Goal: Task Accomplishment & Management: Manage account settings

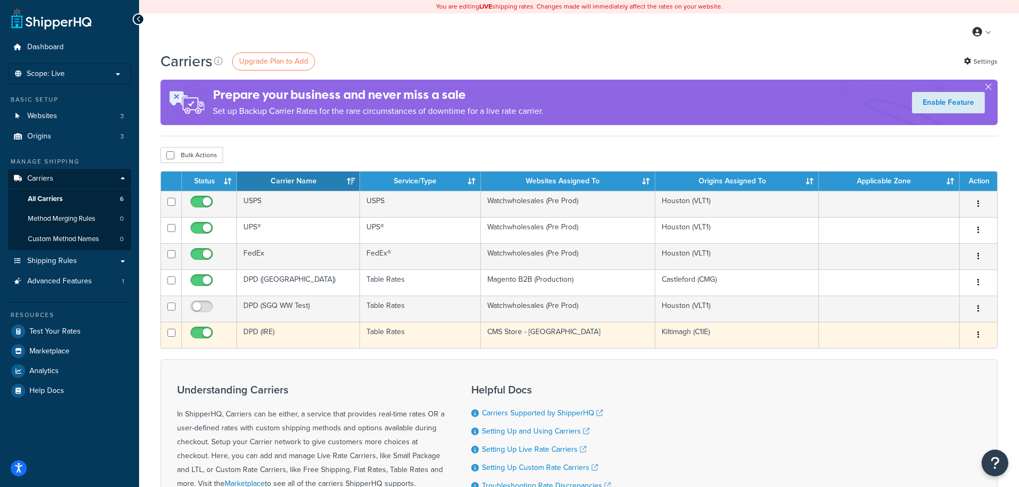
click at [979, 334] on icon "button" at bounding box center [978, 334] width 2 height 7
click at [925, 356] on link "Edit" at bounding box center [935, 356] width 84 height 22
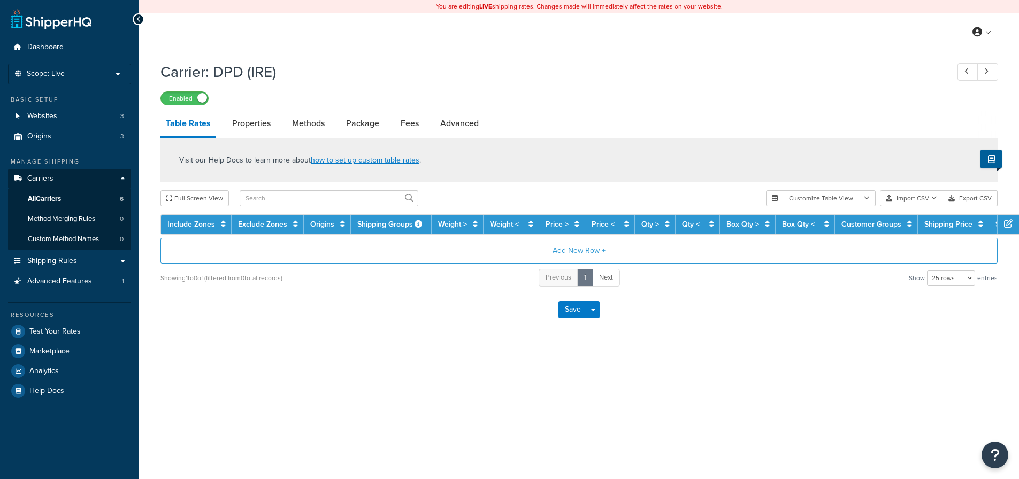
select select "25"
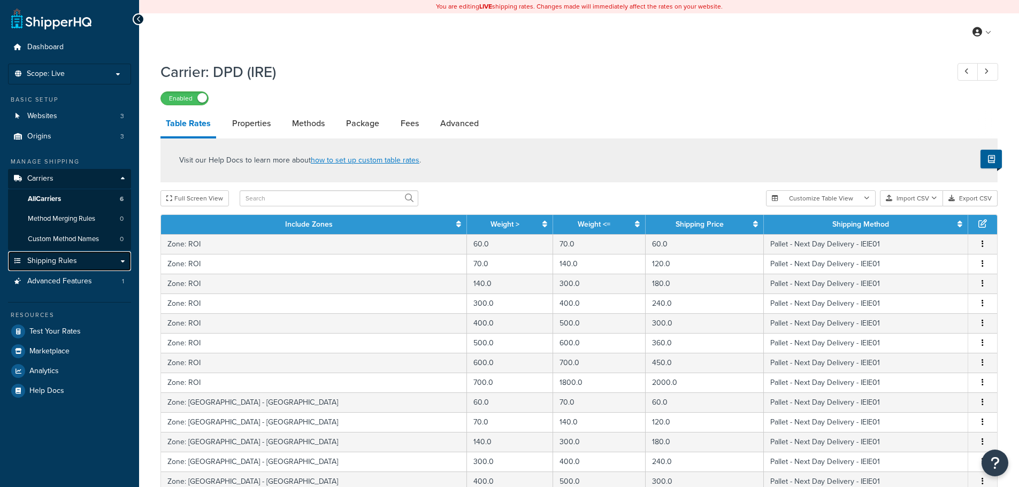
click at [120, 261] on link "Shipping Rules" at bounding box center [69, 261] width 123 height 20
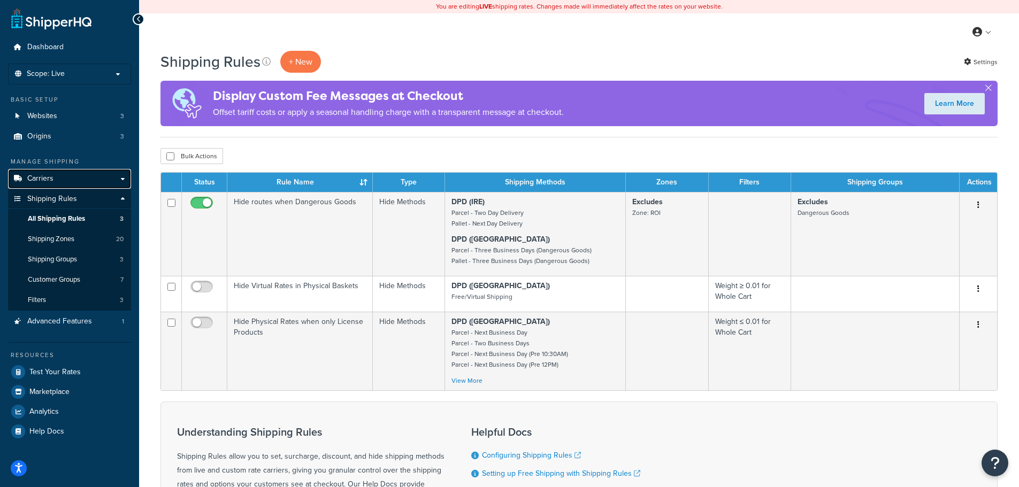
click at [62, 174] on link "Carriers" at bounding box center [69, 179] width 123 height 20
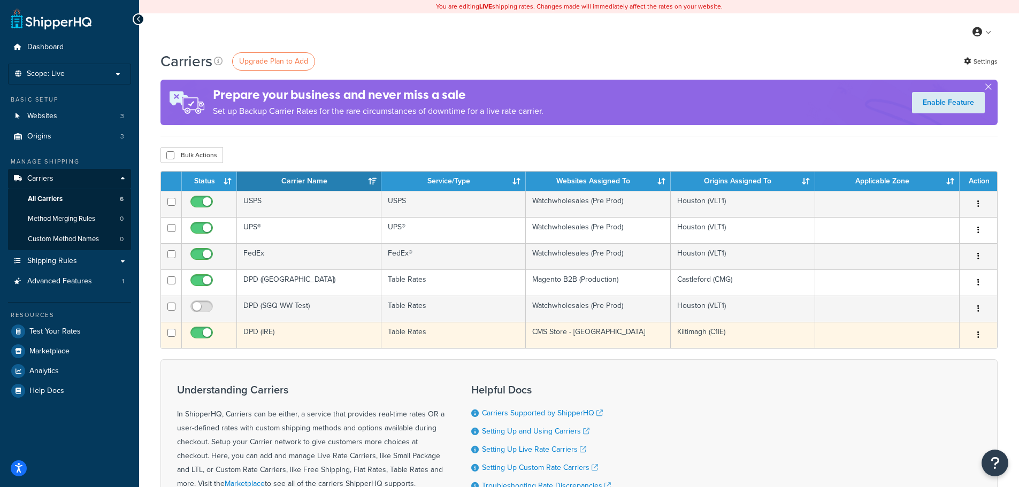
click at [981, 335] on button "button" at bounding box center [978, 335] width 15 height 17
click at [929, 354] on link "Edit" at bounding box center [935, 356] width 84 height 22
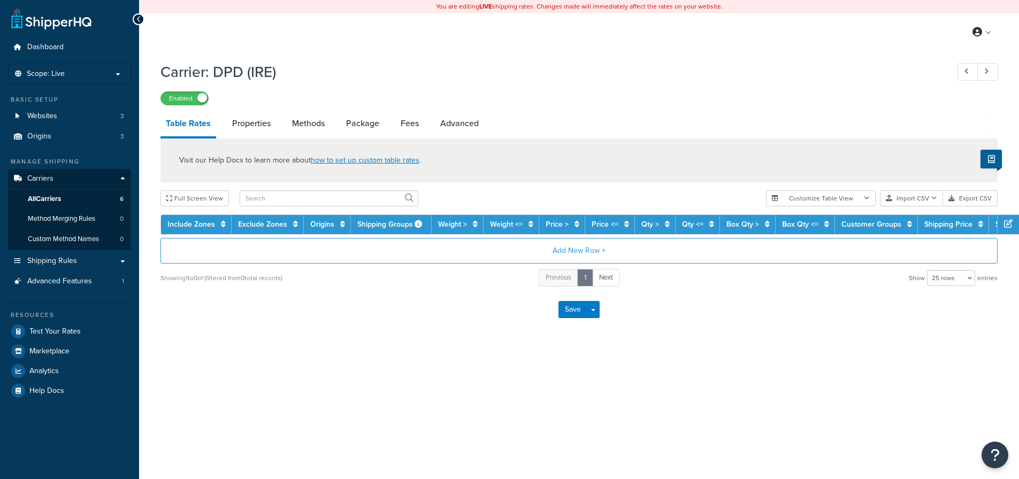
select select "25"
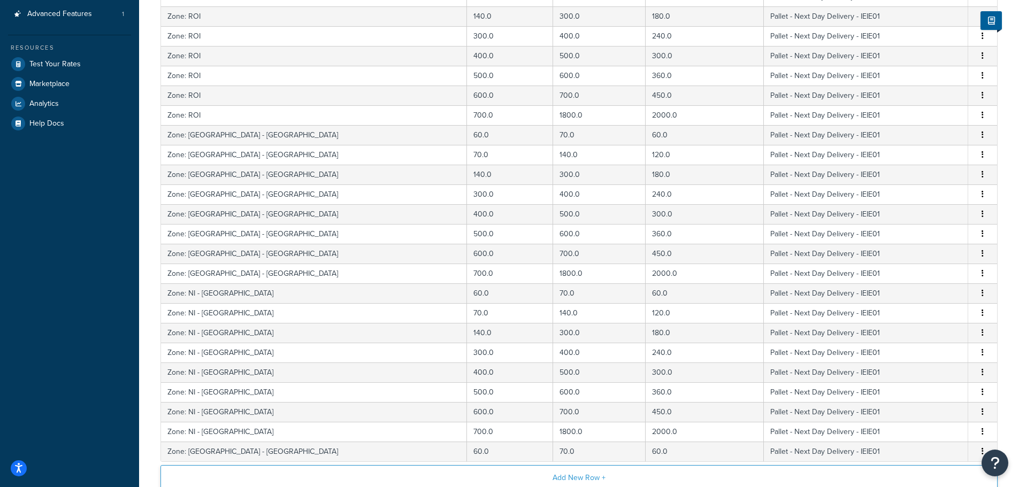
scroll to position [393, 0]
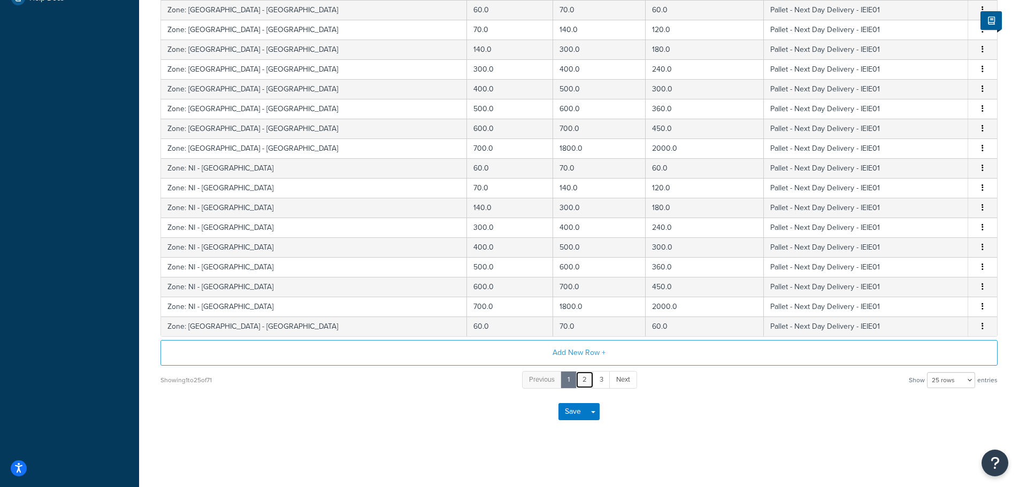
click at [586, 381] on link "2" at bounding box center [584, 380] width 18 height 18
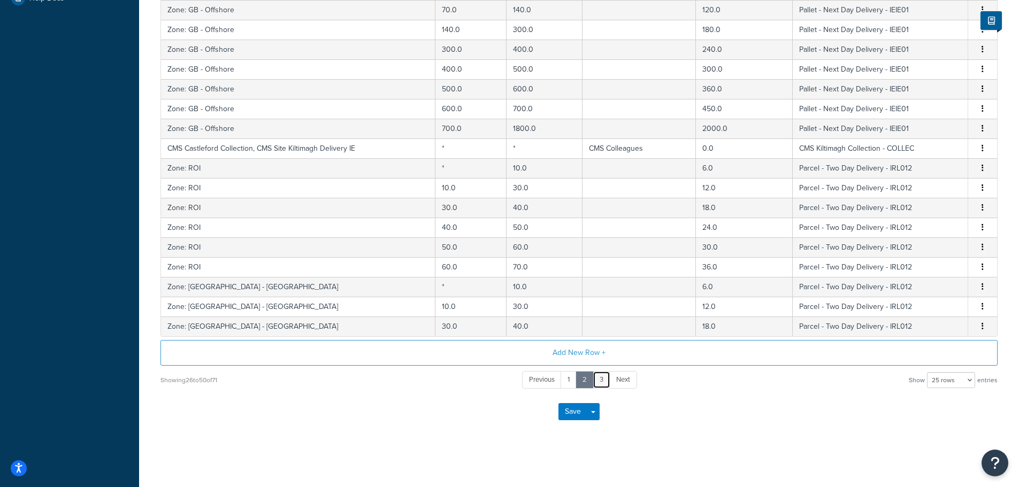
click at [602, 381] on link "3" at bounding box center [602, 380] width 18 height 18
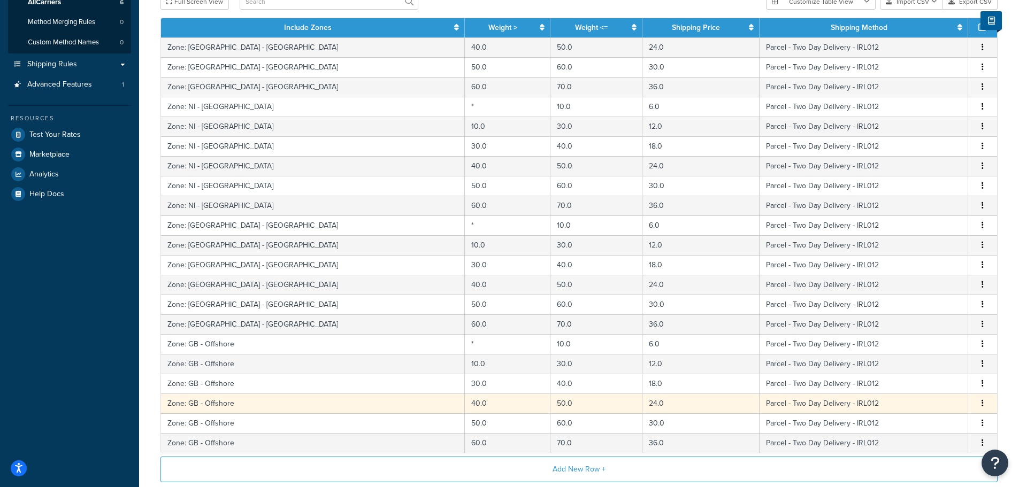
scroll to position [267, 0]
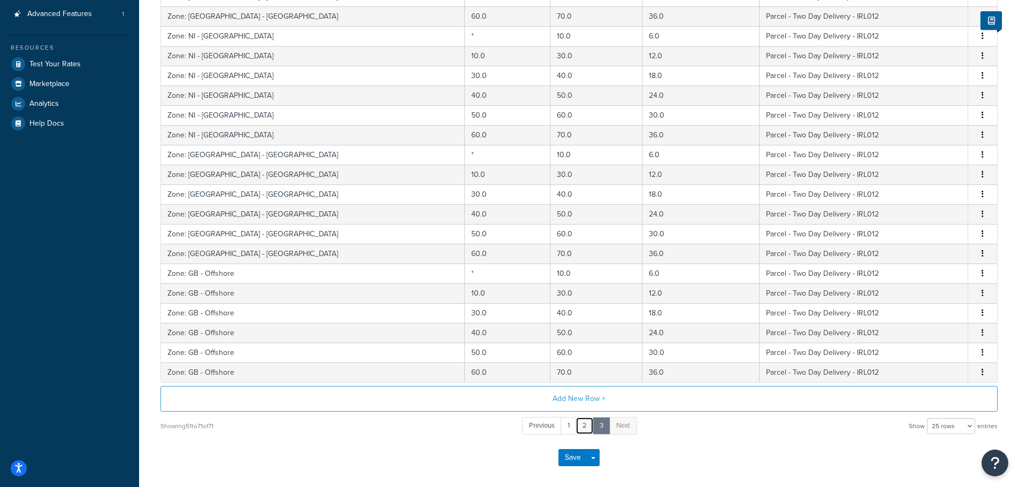
click at [583, 421] on link "2" at bounding box center [584, 426] width 18 height 18
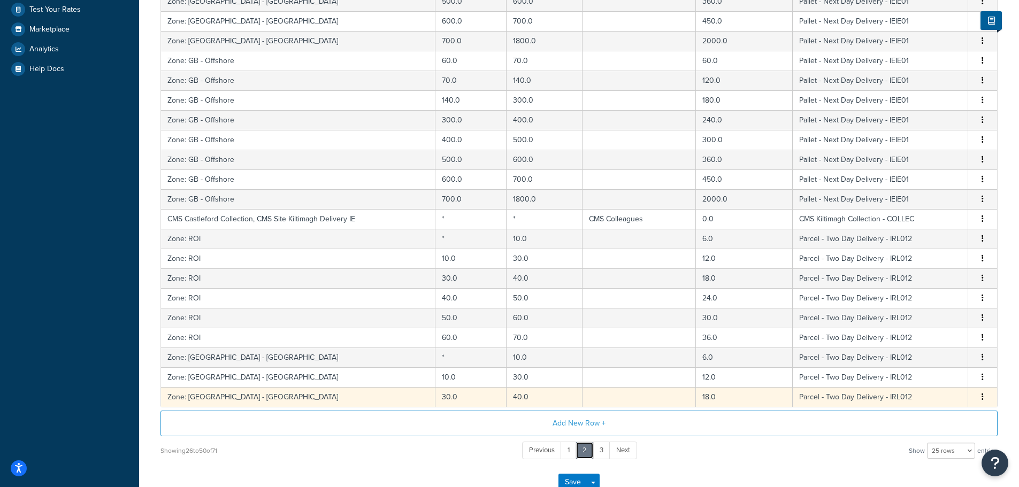
scroll to position [321, 0]
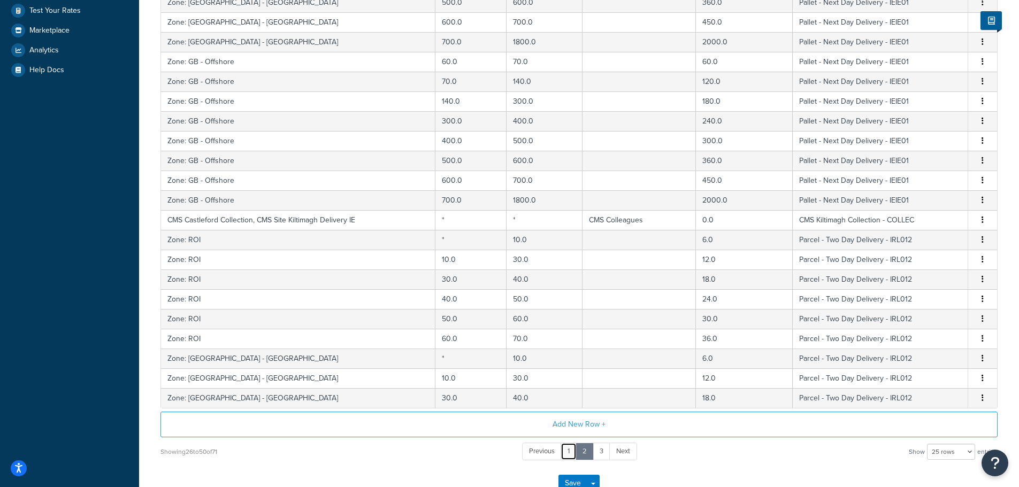
click at [567, 452] on link "1" at bounding box center [568, 452] width 16 height 18
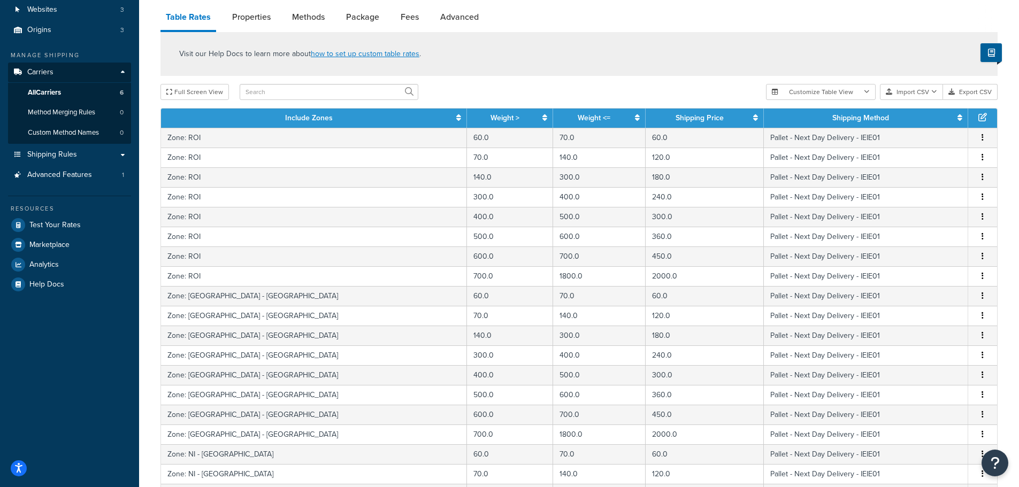
scroll to position [53, 0]
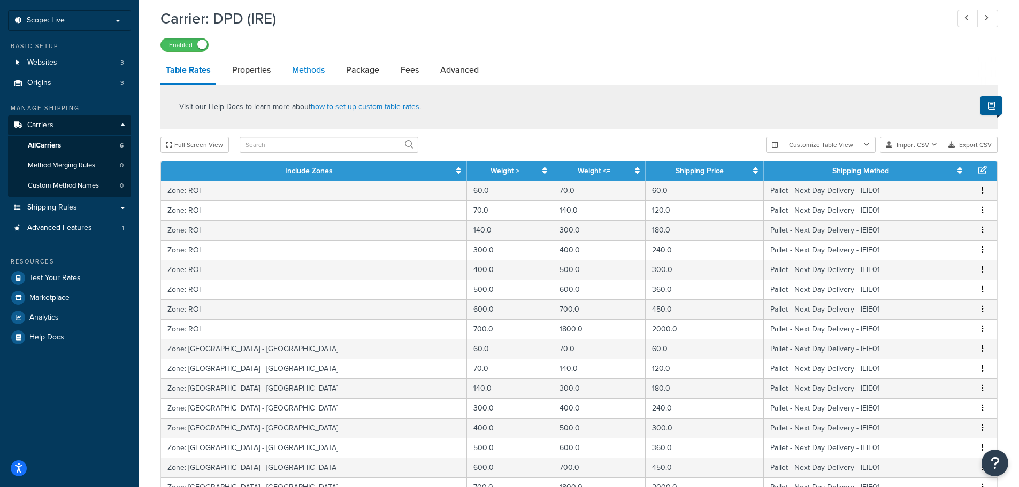
click at [310, 64] on link "Methods" at bounding box center [308, 70] width 43 height 26
select select "25"
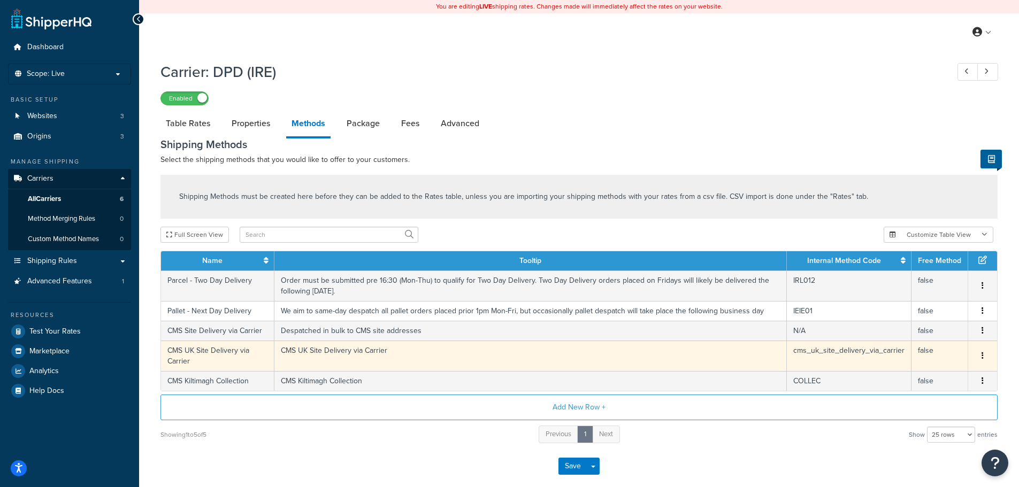
scroll to position [53, 0]
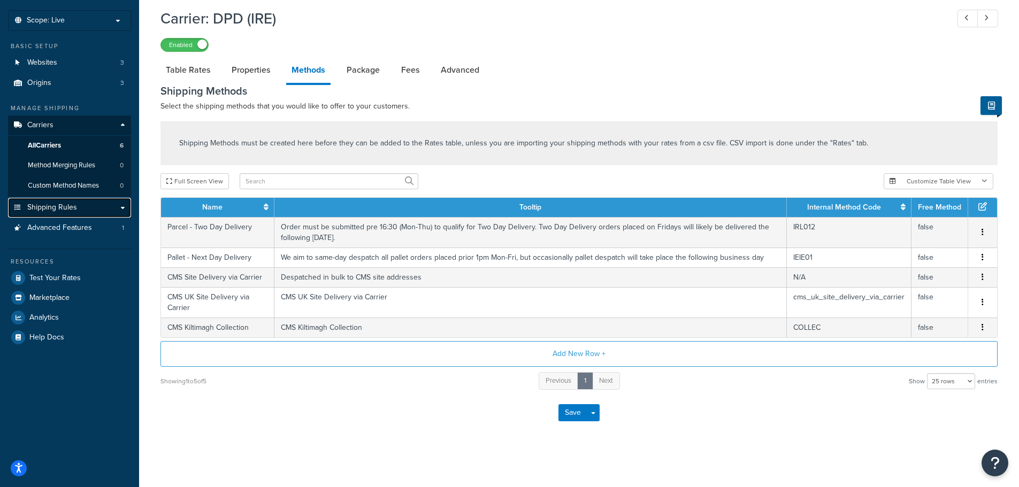
click at [66, 212] on span "Shipping Rules" at bounding box center [52, 207] width 50 height 9
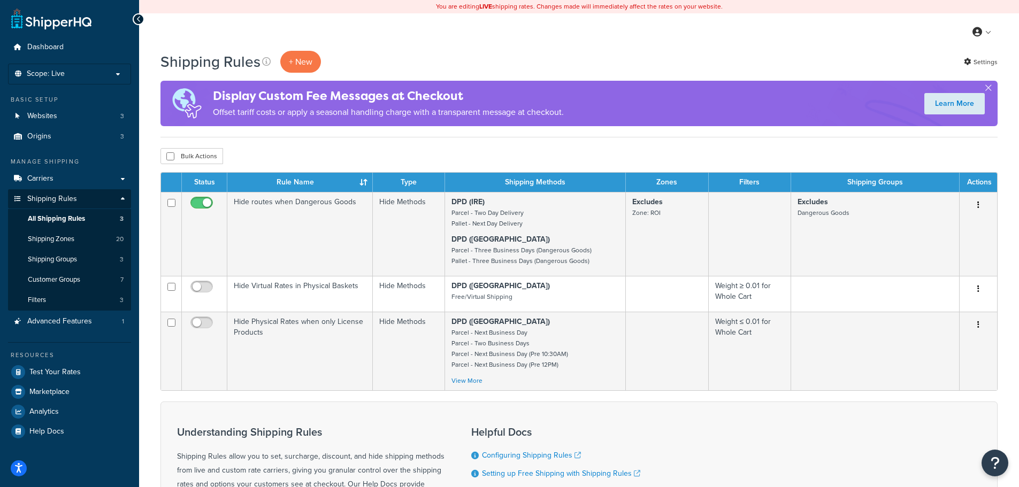
click at [536, 31] on div "My Profile Billing Global Settings Contact Us Logout" at bounding box center [579, 31] width 880 height 37
